Goal: Task Accomplishment & Management: Manage account settings

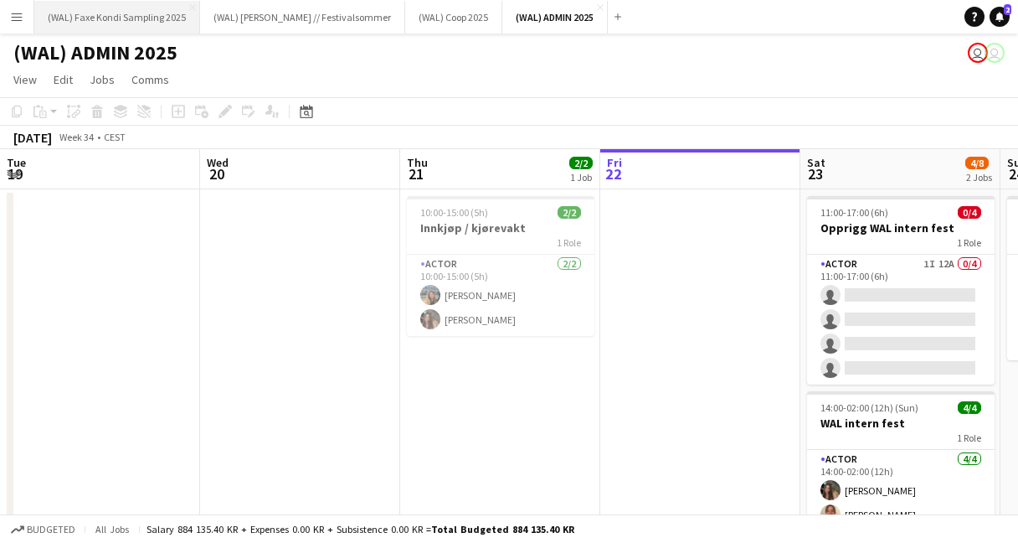
scroll to position [0, 339]
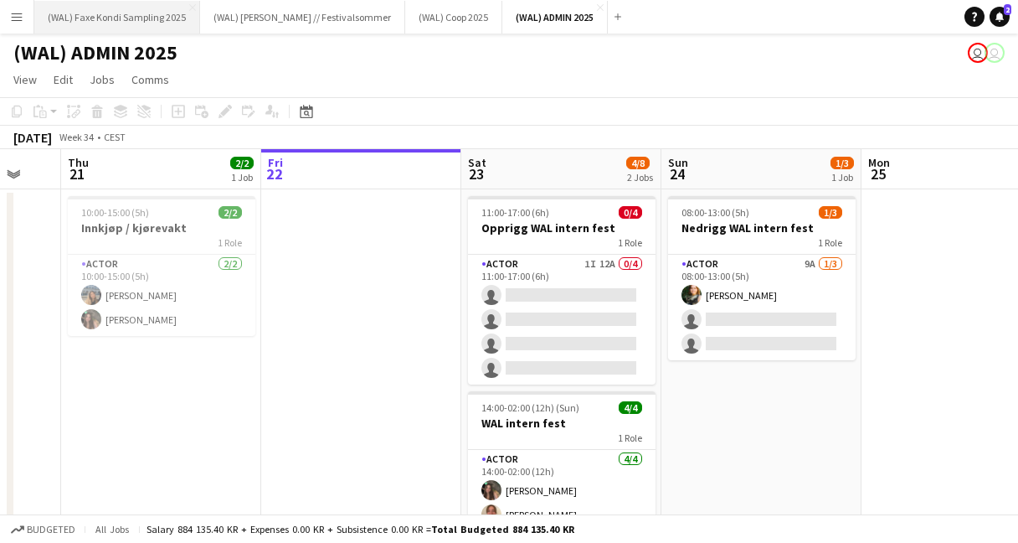
click at [150, 23] on button "(WAL) Faxe Kondi Sampling 2025 Close" at bounding box center [117, 17] width 166 height 33
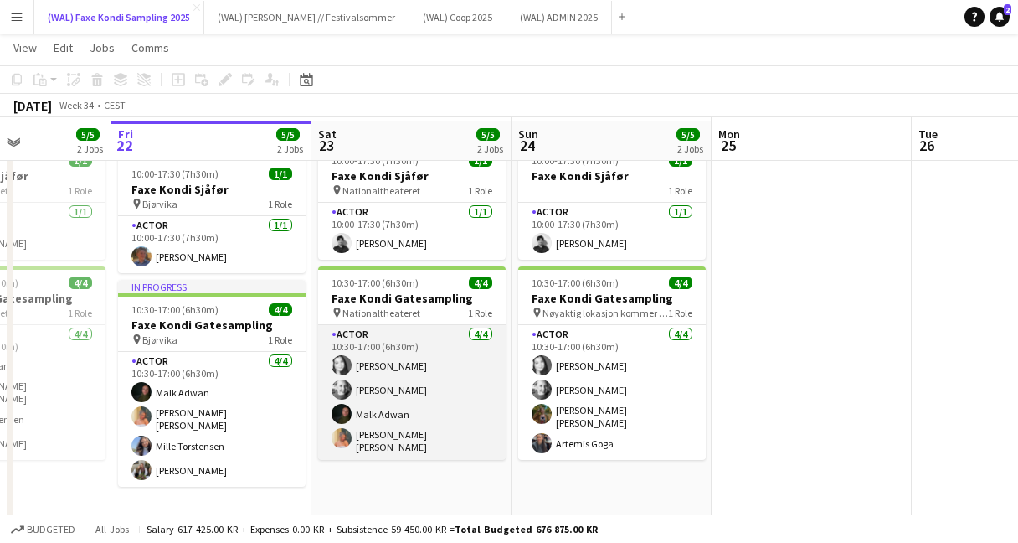
scroll to position [56, 0]
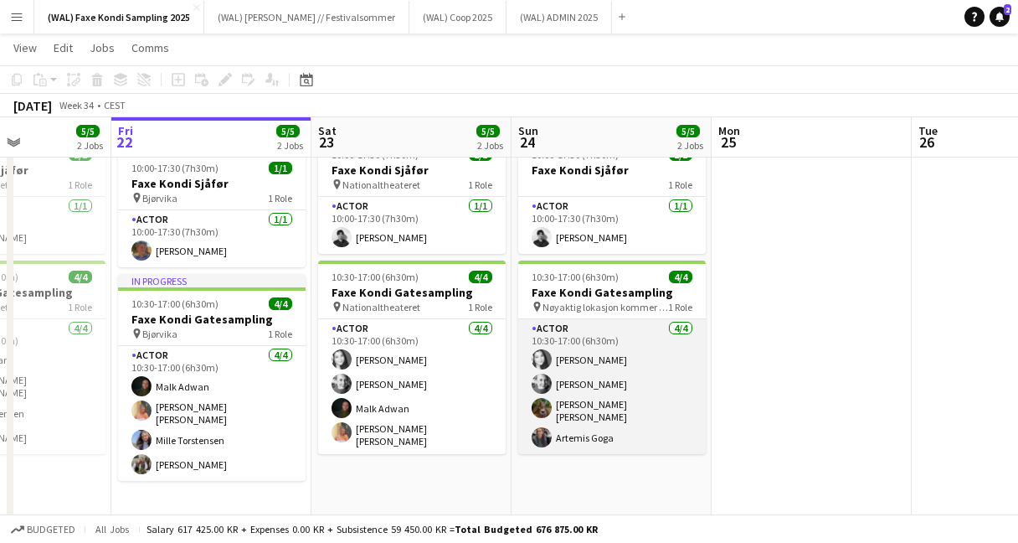
click at [595, 385] on app-card-role "Actor [DATE] 10:30-17:00 (6h30m) [PERSON_NAME] [PERSON_NAME] [PERSON_NAME] [PER…" at bounding box center [612, 386] width 188 height 135
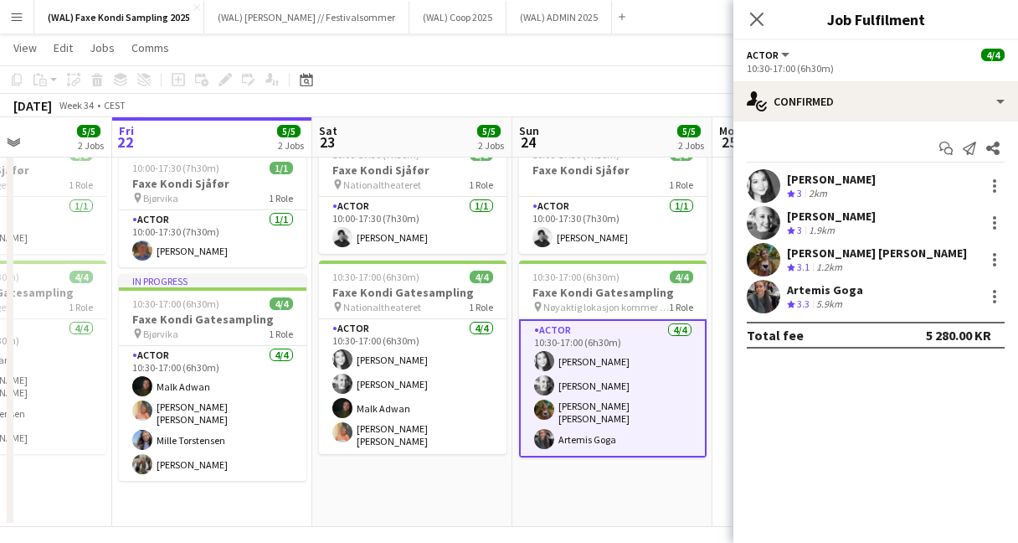
click at [766, 255] on app-user-avatar at bounding box center [763, 259] width 33 height 33
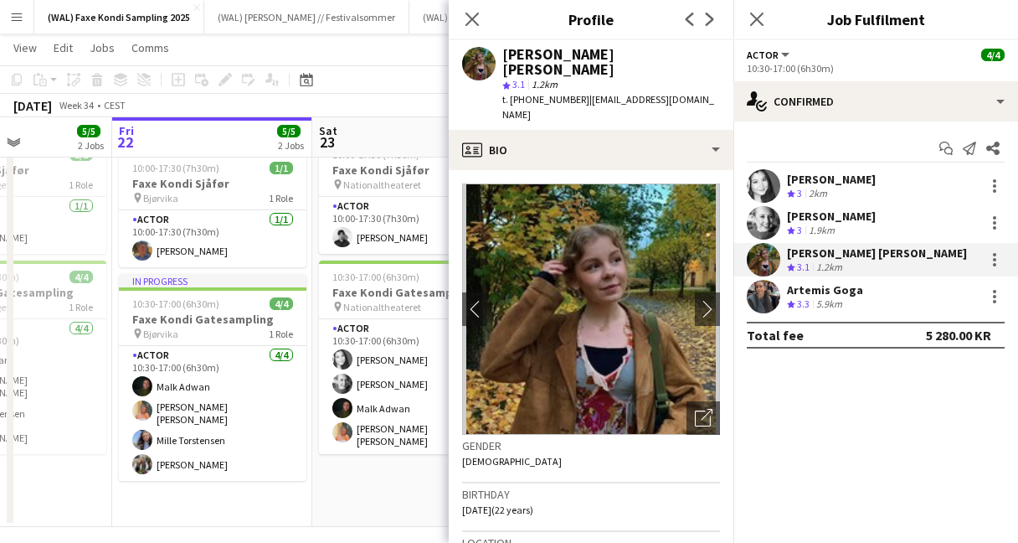
click at [764, 193] on app-user-avatar at bounding box center [763, 185] width 33 height 33
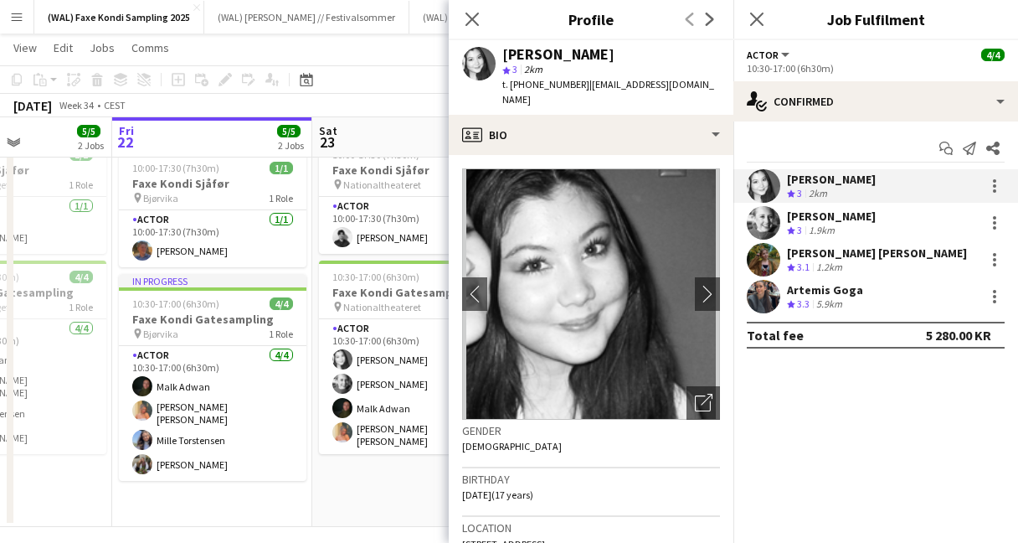
click at [764, 224] on app-user-avatar at bounding box center [763, 222] width 33 height 33
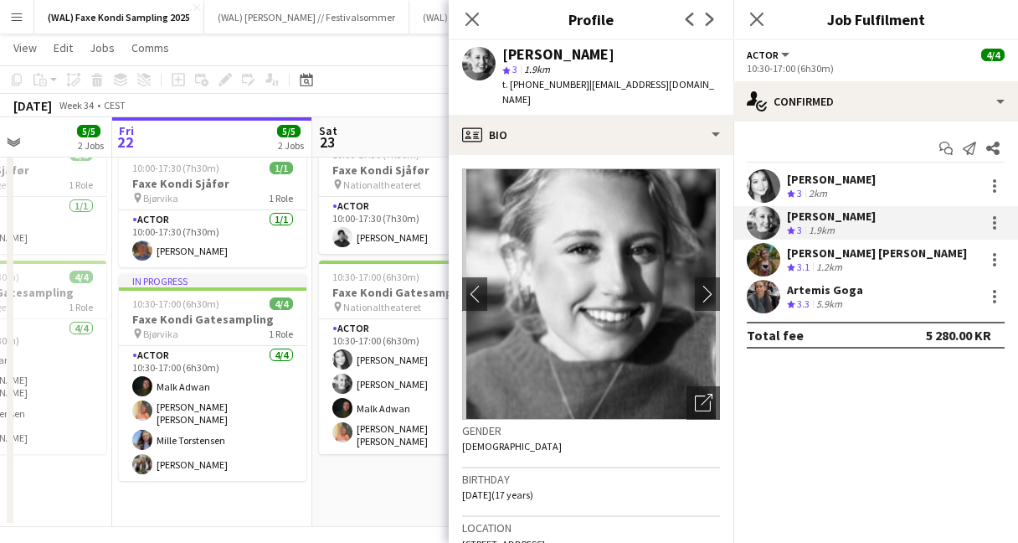
click at [767, 260] on app-user-avatar at bounding box center [763, 259] width 33 height 33
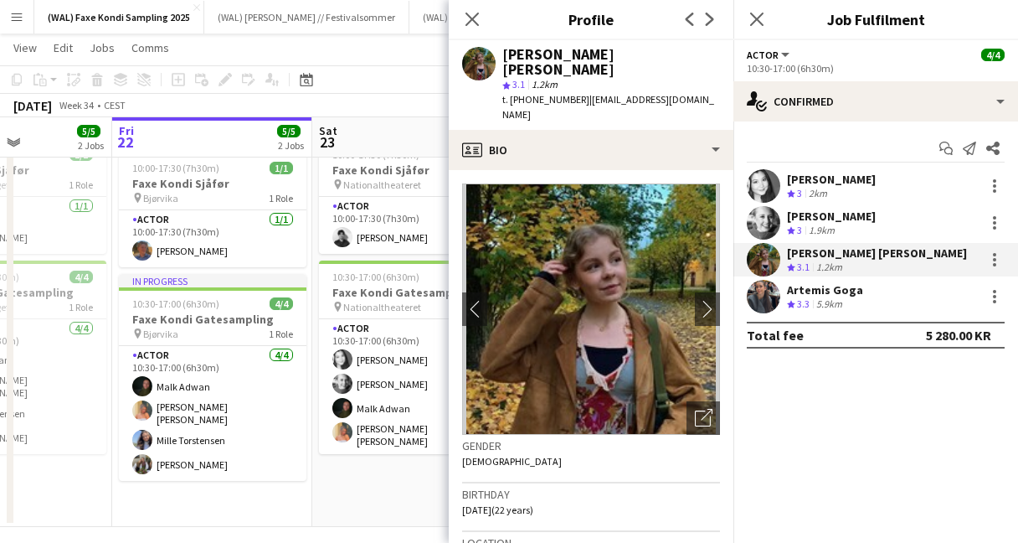
click at [766, 296] on app-user-avatar at bounding box center [763, 296] width 33 height 33
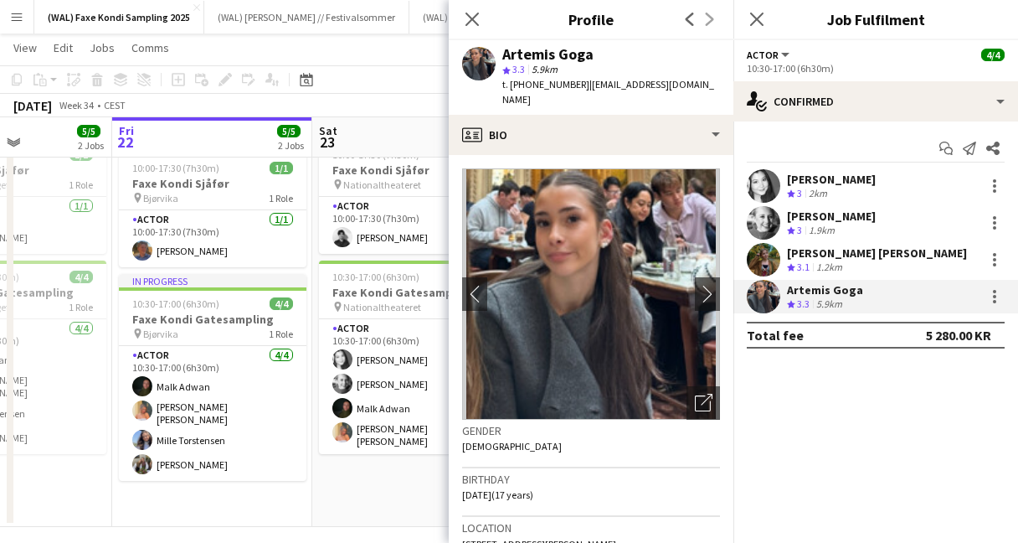
click at [760, 183] on app-user-avatar at bounding box center [763, 185] width 33 height 33
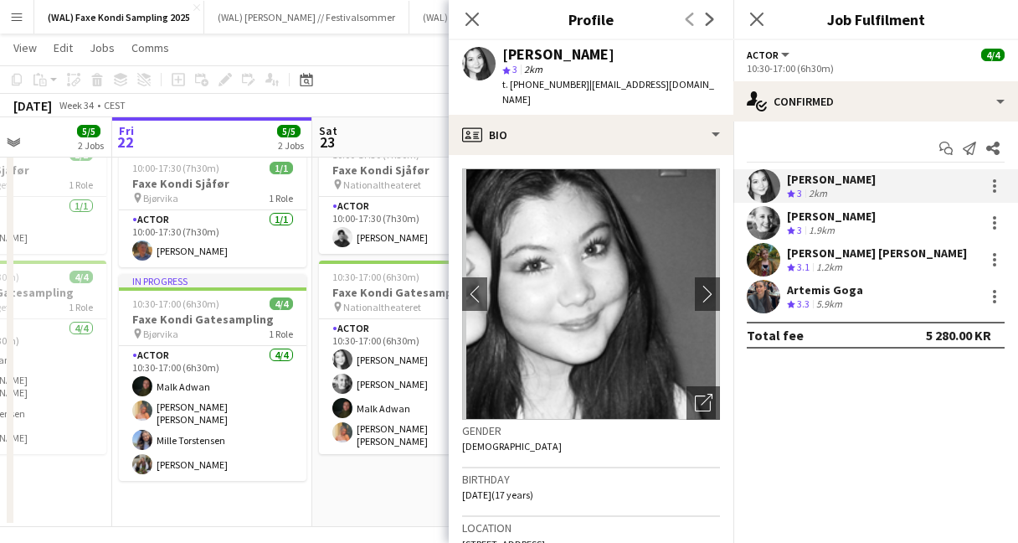
click at [759, 213] on app-user-avatar at bounding box center [763, 222] width 33 height 33
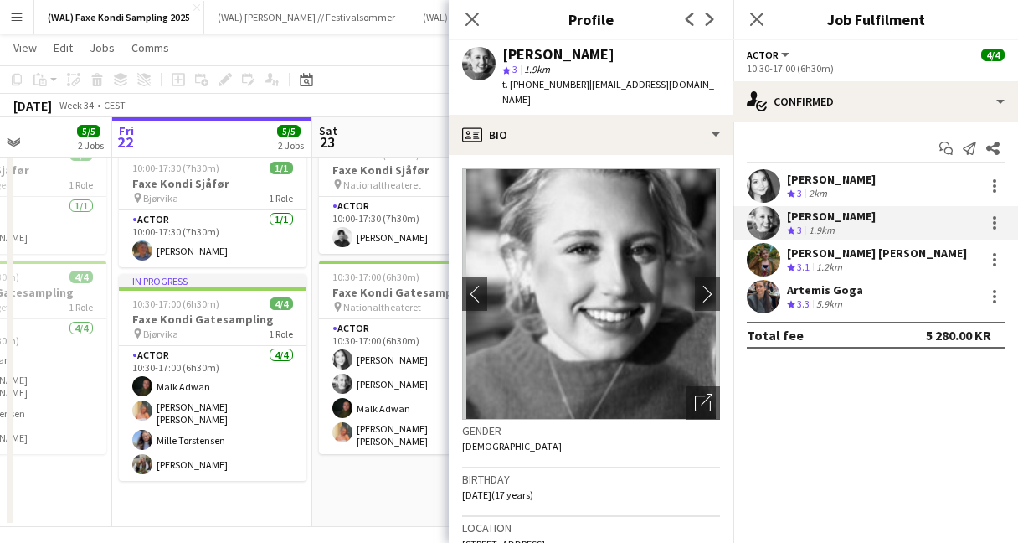
click at [759, 199] on app-user-avatar at bounding box center [763, 185] width 33 height 33
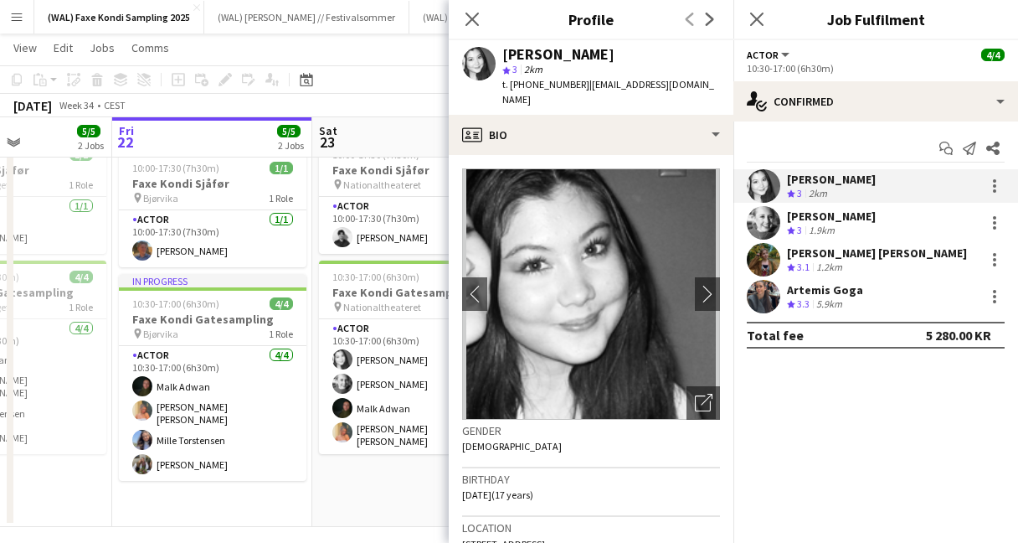
click at [758, 230] on app-user-avatar at bounding box center [763, 222] width 33 height 33
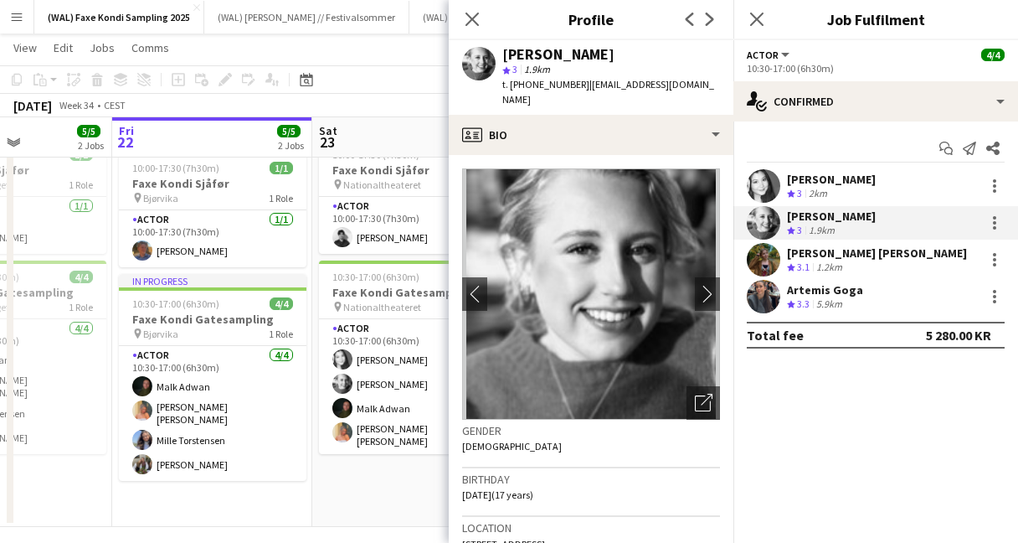
click at [763, 188] on app-user-avatar at bounding box center [763, 185] width 33 height 33
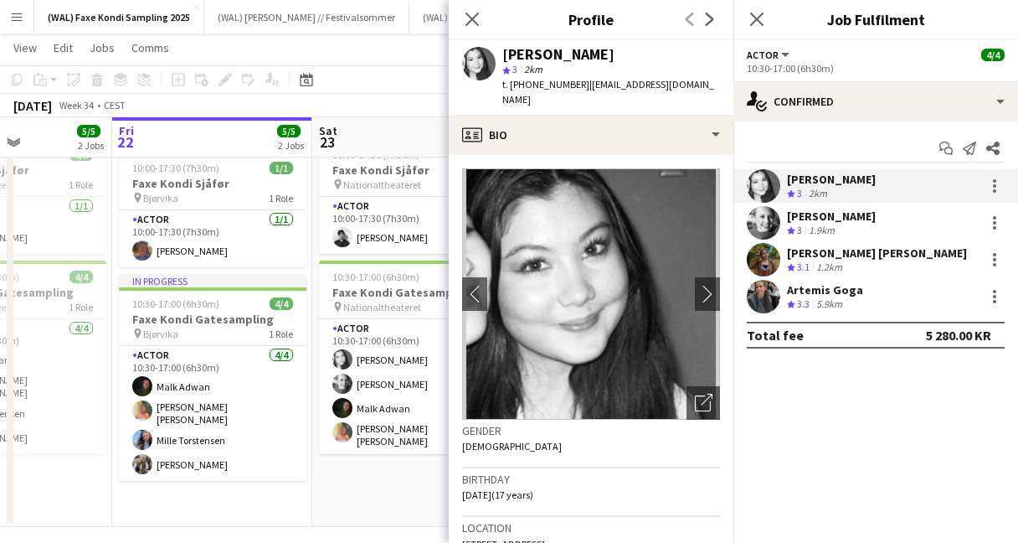
click at [762, 217] on app-user-avatar at bounding box center [763, 222] width 33 height 33
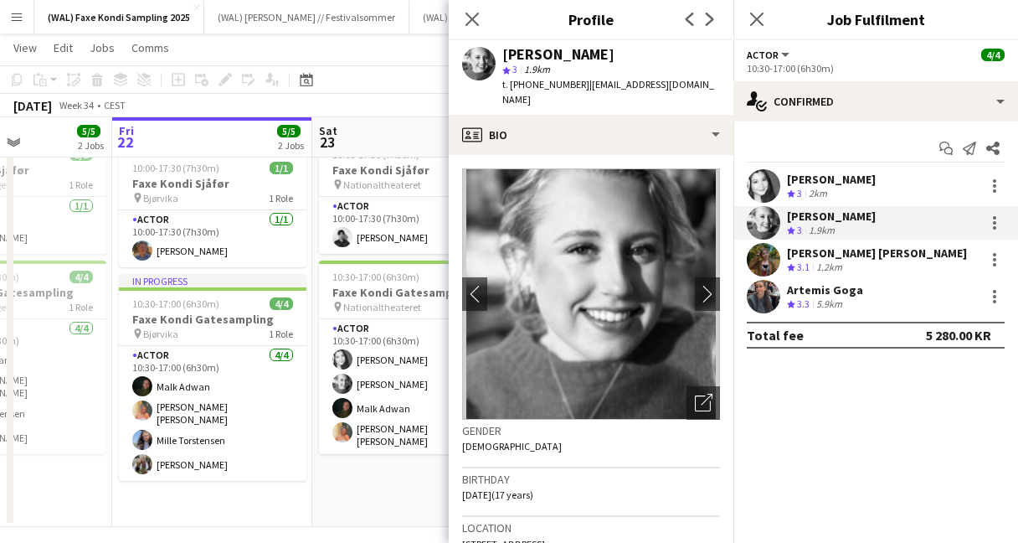
click at [756, 178] on app-user-avatar at bounding box center [763, 185] width 33 height 33
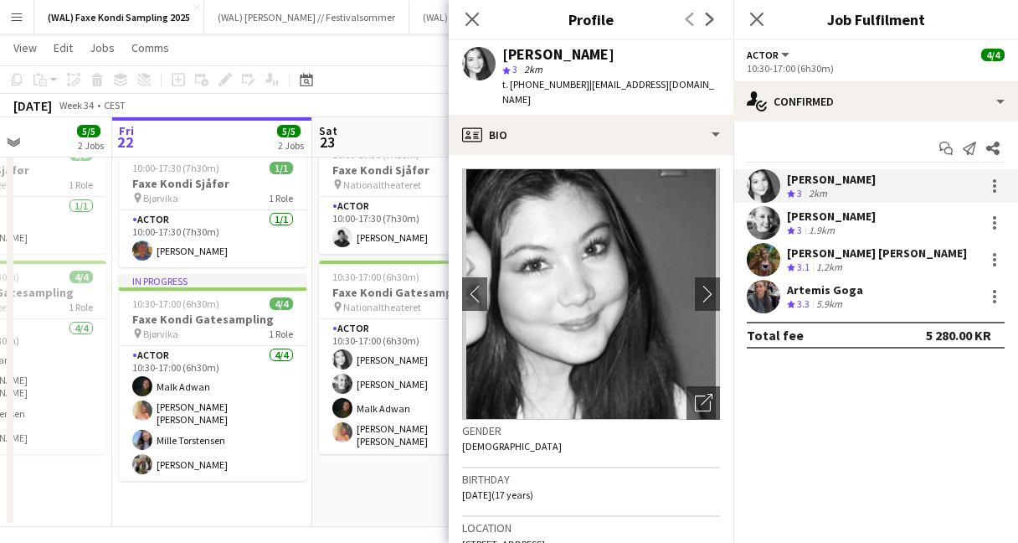
click at [761, 219] on app-user-avatar at bounding box center [763, 222] width 33 height 33
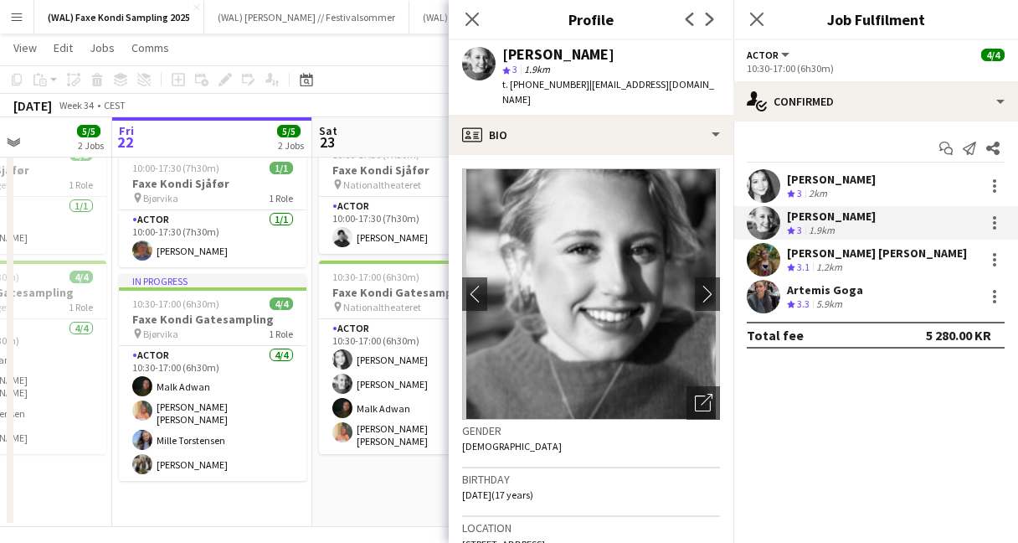
click at [764, 193] on app-user-avatar at bounding box center [763, 185] width 33 height 33
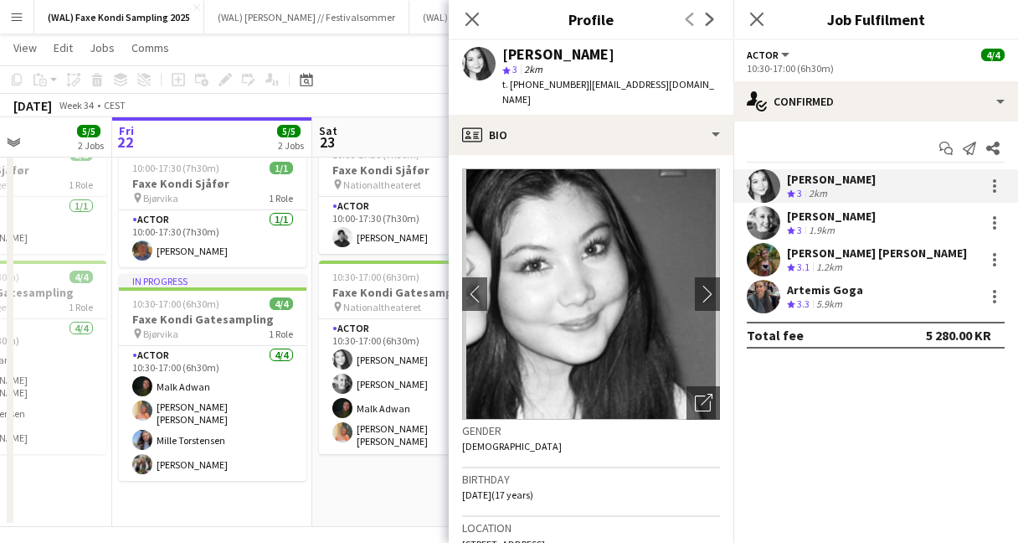
click at [764, 222] on app-user-avatar at bounding box center [763, 222] width 33 height 33
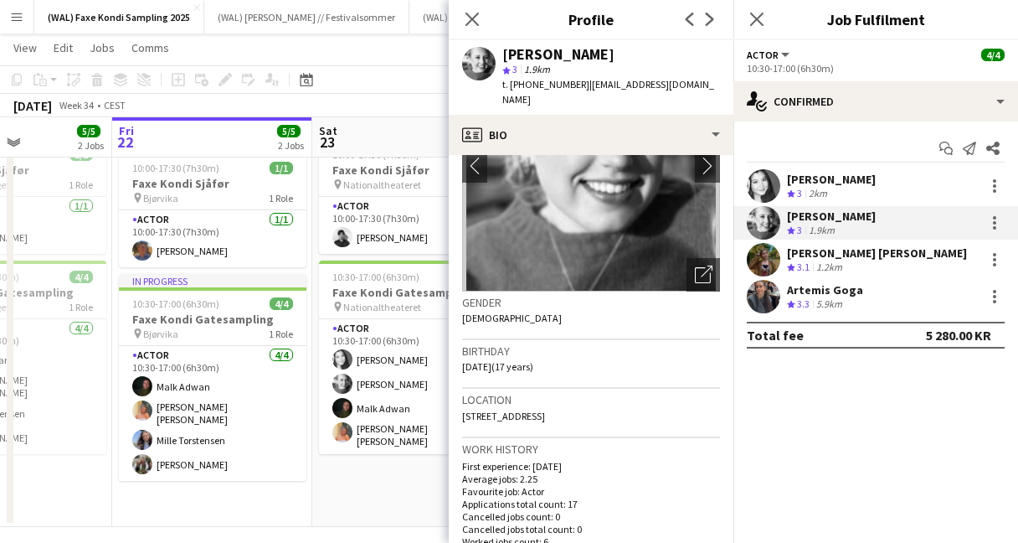
scroll to position [129, 0]
click at [757, 194] on app-user-avatar at bounding box center [763, 185] width 33 height 33
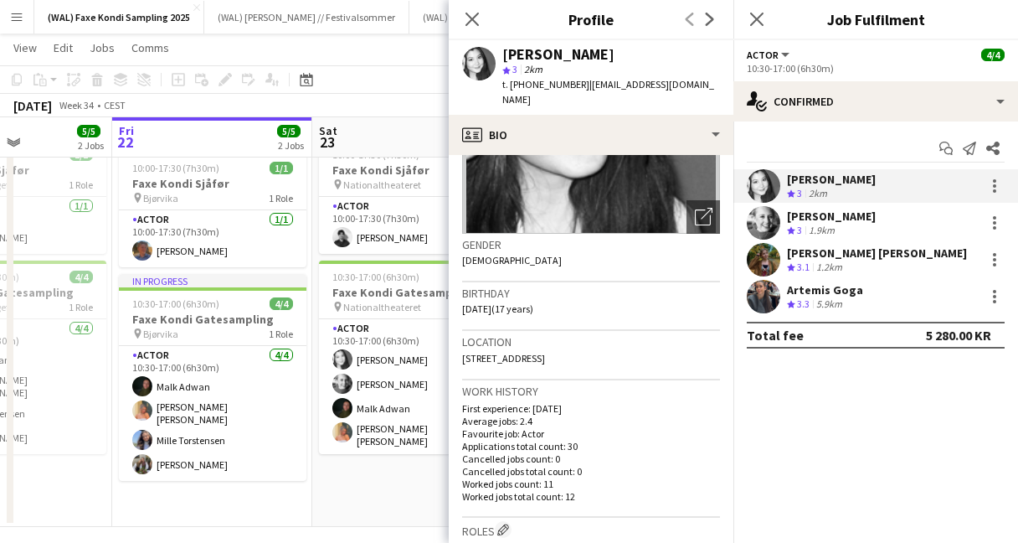
scroll to position [189, 0]
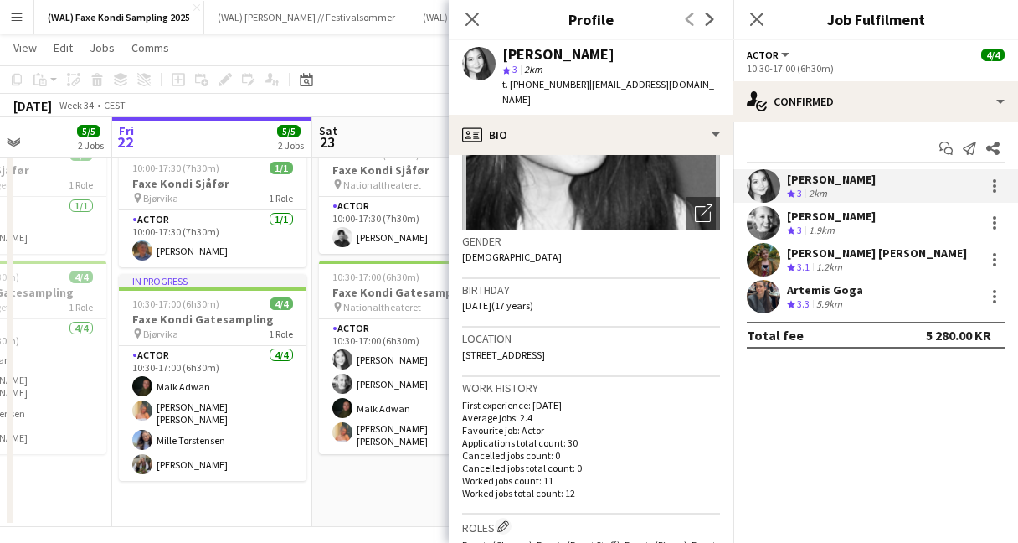
click at [760, 218] on app-user-avatar at bounding box center [763, 222] width 33 height 33
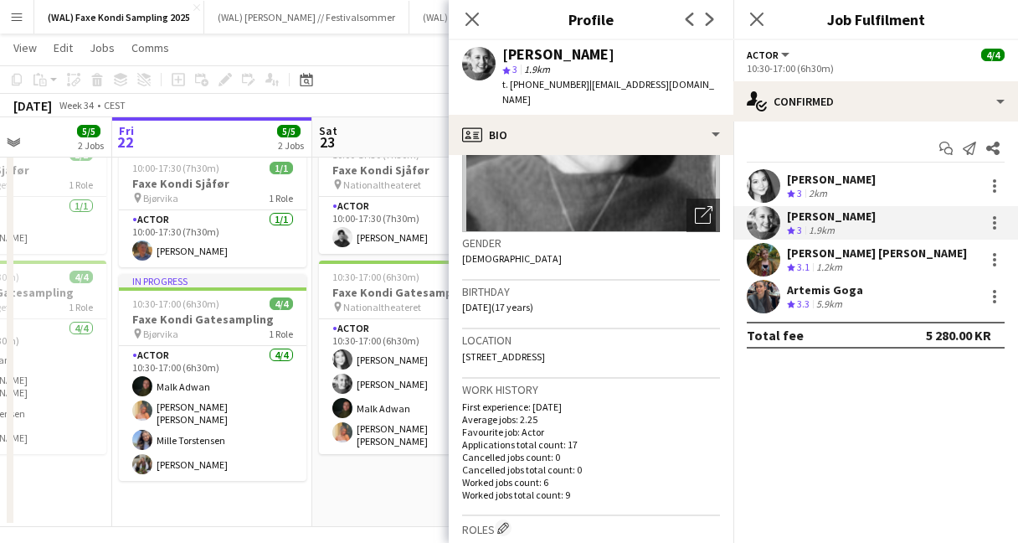
scroll to position [0, 0]
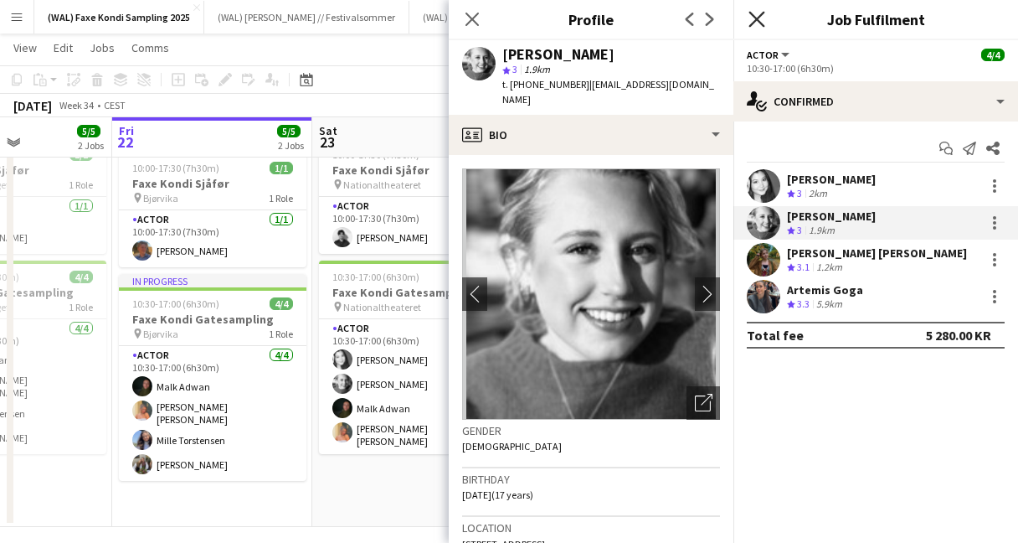
click at [757, 13] on icon "Close pop-in" at bounding box center [757, 19] width 16 height 16
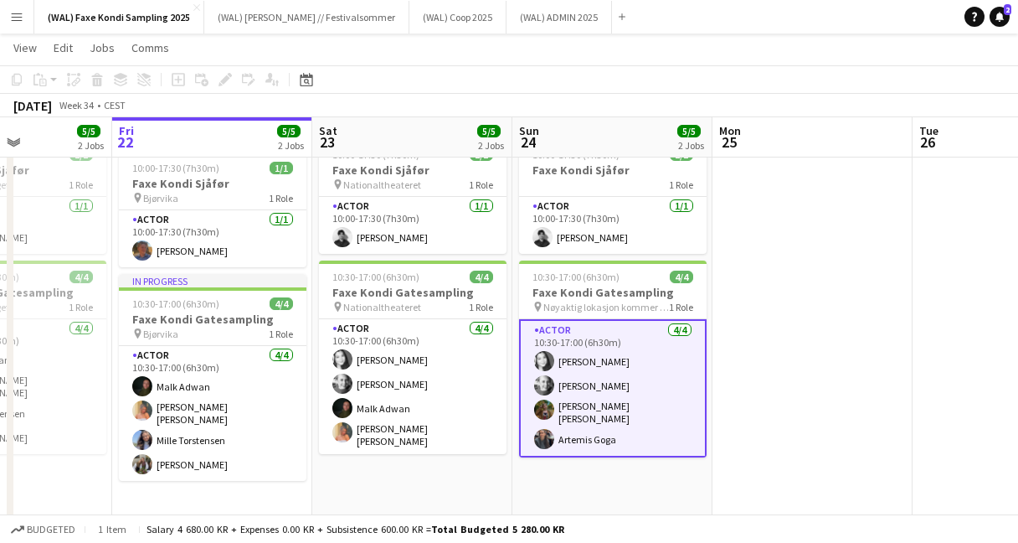
click at [735, 80] on app-toolbar "Copy Paste Paste Command V Paste with crew Command Shift V Paste linked Job [GE…" at bounding box center [509, 79] width 1018 height 28
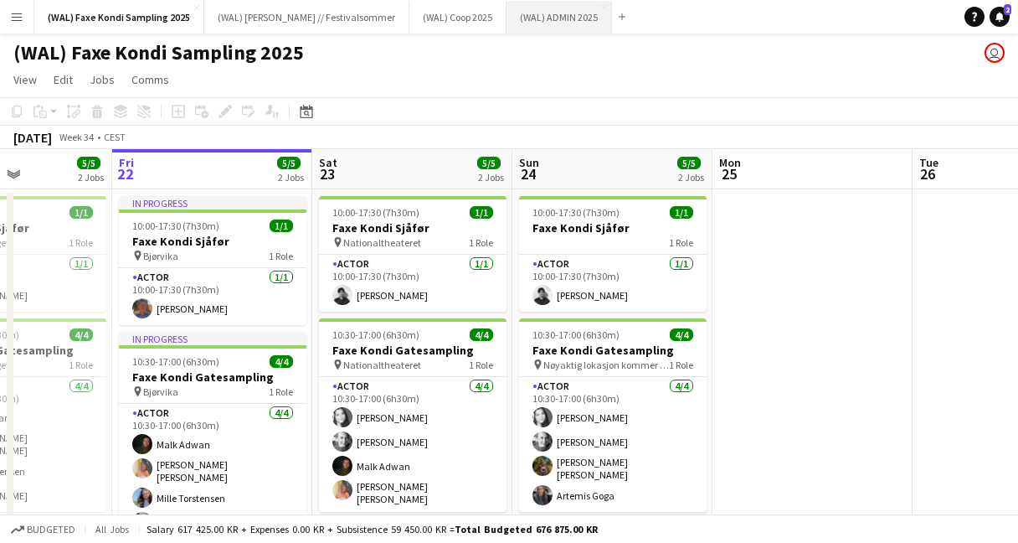
click at [533, 24] on button "(WAL) ADMIN 2025 Close" at bounding box center [560, 17] width 106 height 33
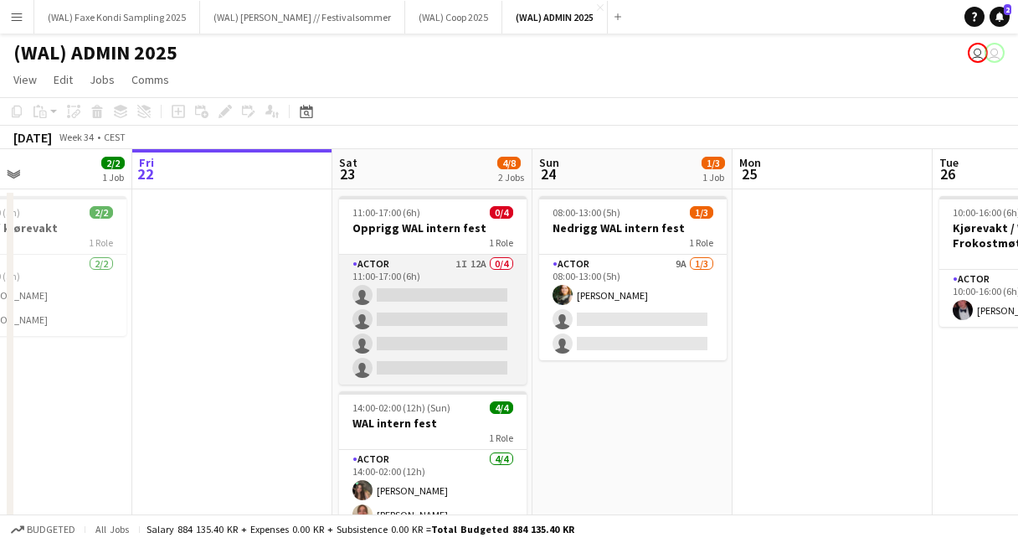
click at [481, 289] on app-card-role "Actor 1I 12A 0/4 11:00-17:00 (6h) single-neutral-actions single-neutral-actions…" at bounding box center [433, 320] width 188 height 130
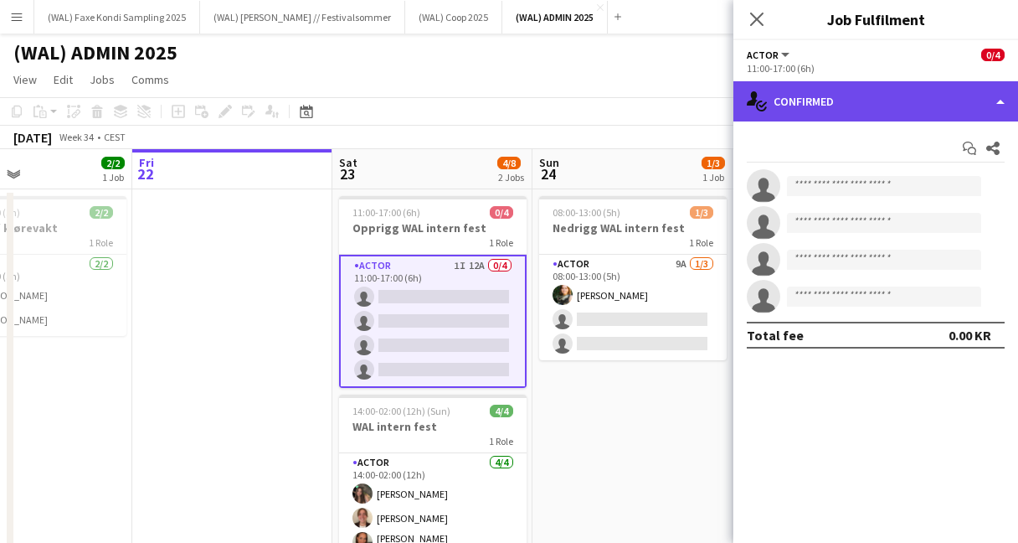
click at [831, 118] on div "single-neutral-actions-check-2 Confirmed" at bounding box center [876, 101] width 285 height 40
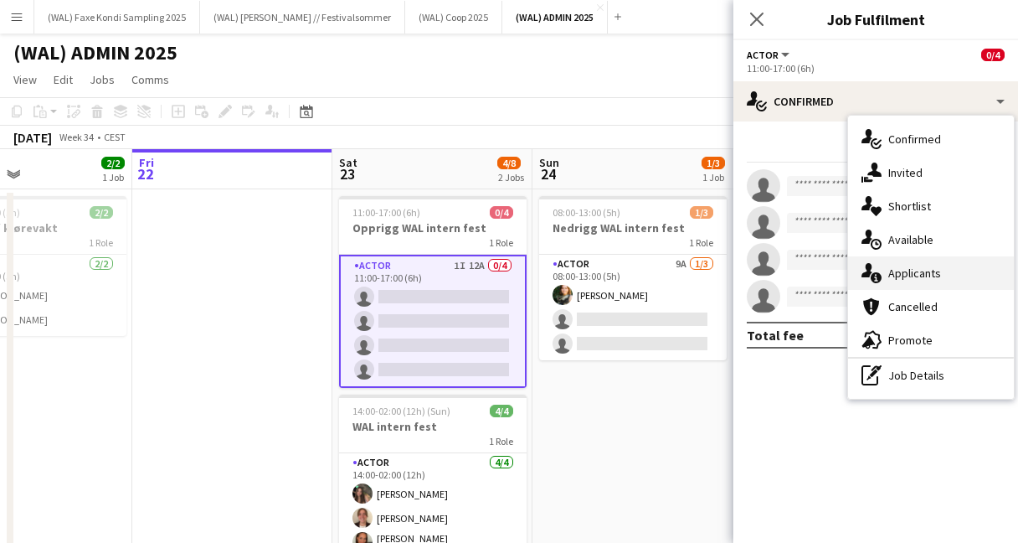
click at [888, 282] on div "single-neutral-actions-information Applicants" at bounding box center [931, 272] width 166 height 33
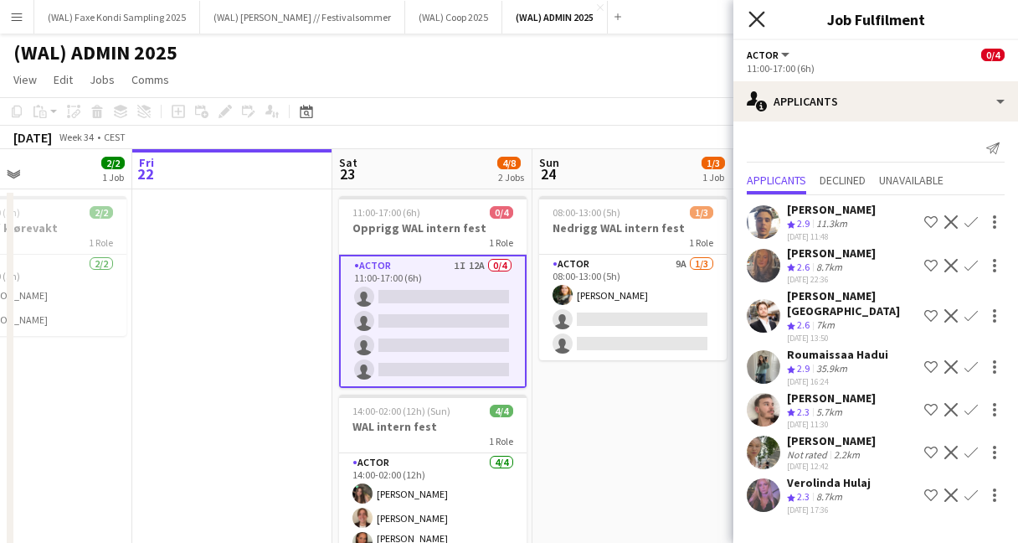
click at [762, 22] on icon "Close pop-in" at bounding box center [757, 19] width 16 height 16
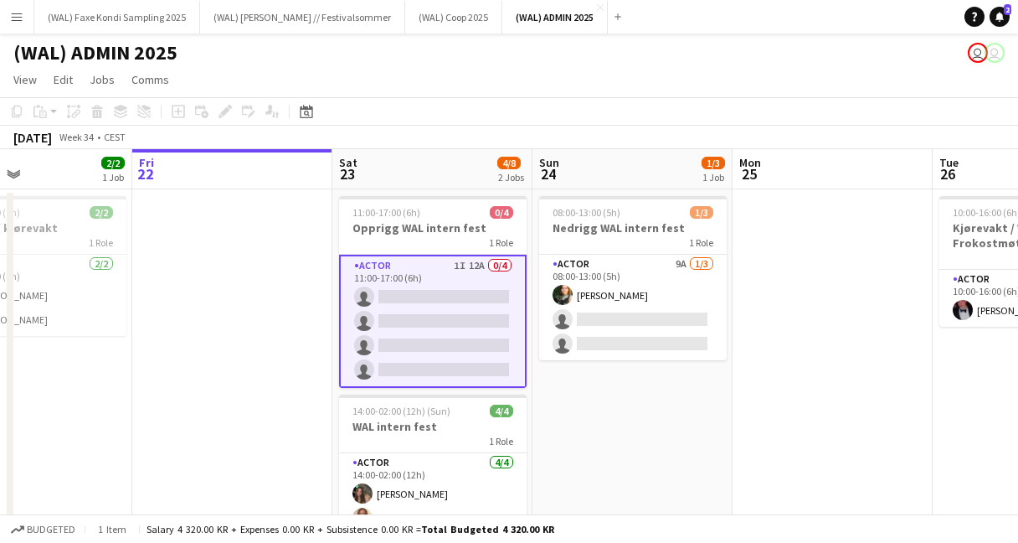
click at [647, 80] on app-page-menu "View Day view expanded Day view collapsed Month view Date picker Jump to [DATE]…" at bounding box center [509, 81] width 1018 height 32
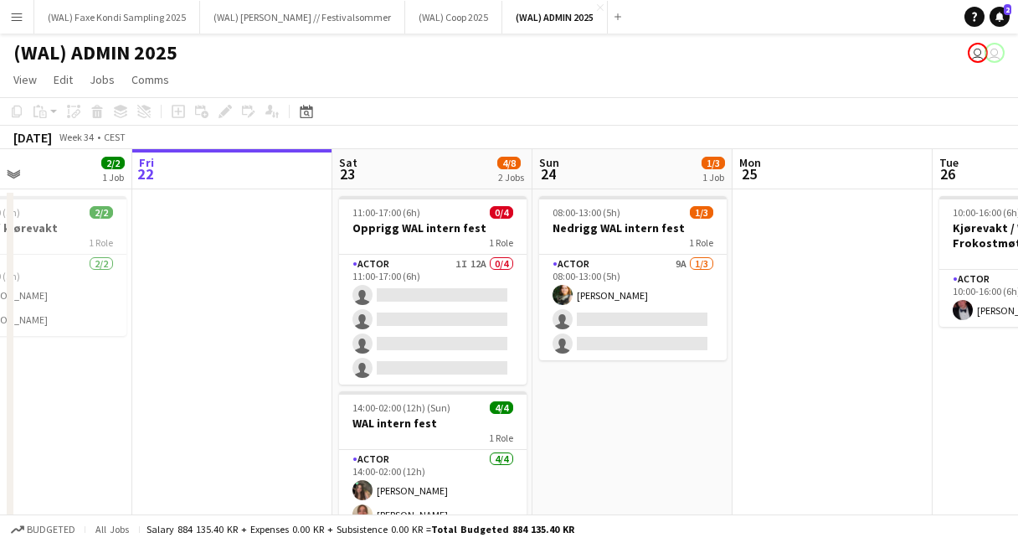
click at [23, 14] on button "Menu" at bounding box center [16, 16] width 33 height 33
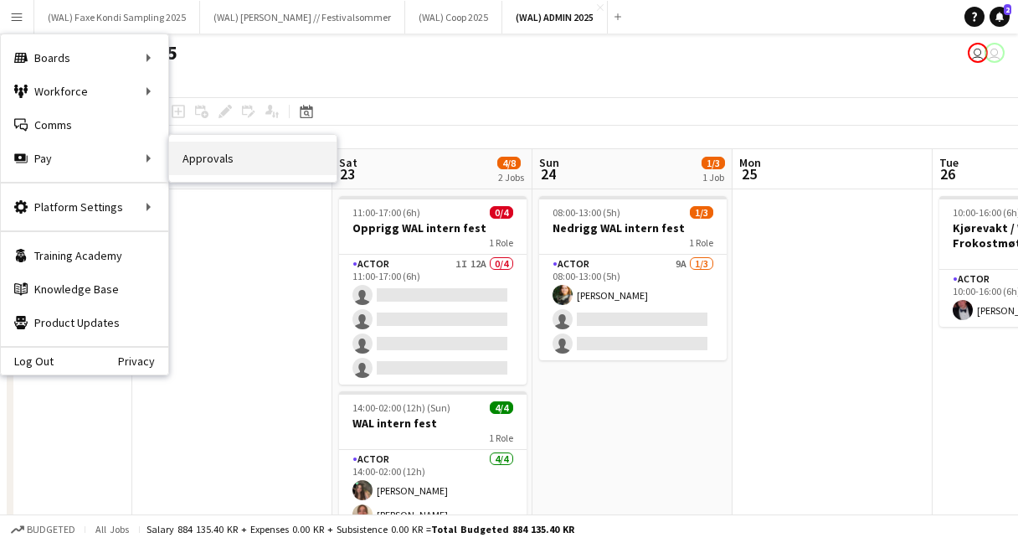
click at [201, 158] on link "Approvals" at bounding box center [252, 158] width 167 height 33
